Goal: Task Accomplishment & Management: Use online tool/utility

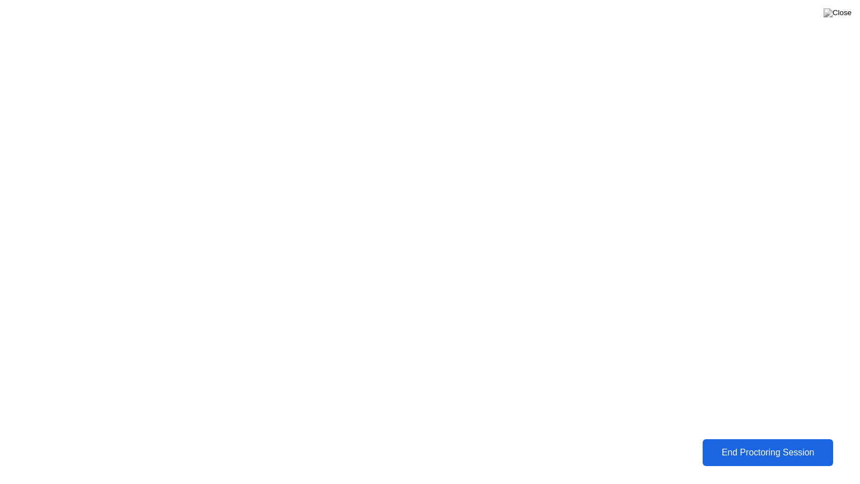
click at [753, 452] on div "End Proctoring Session" at bounding box center [768, 453] width 124 height 10
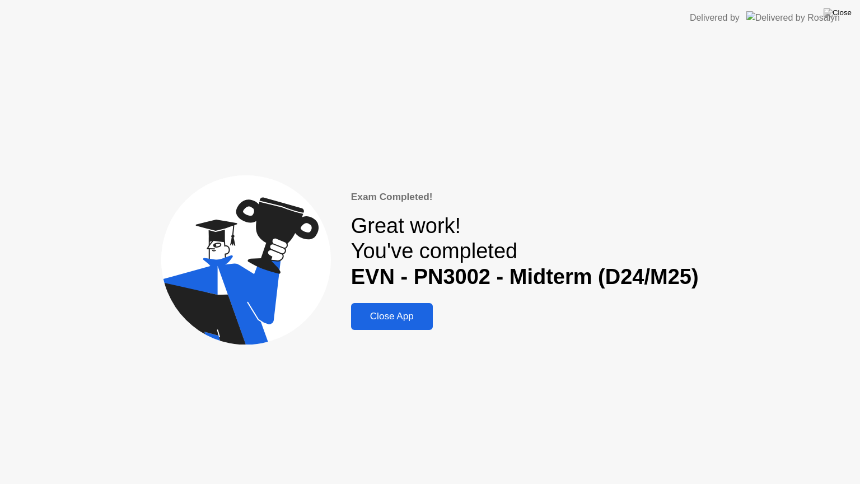
click at [397, 318] on div "Close App" at bounding box center [392, 316] width 75 height 11
